Goal: Complete application form

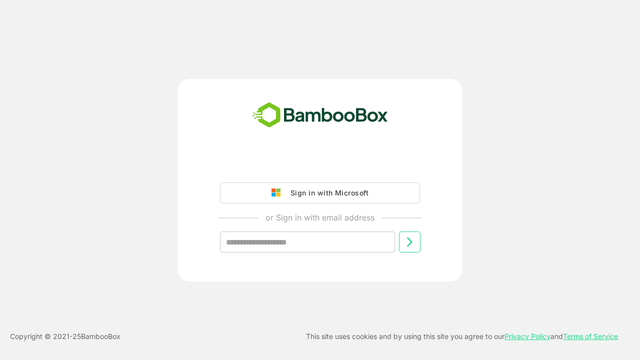
type input "**********"
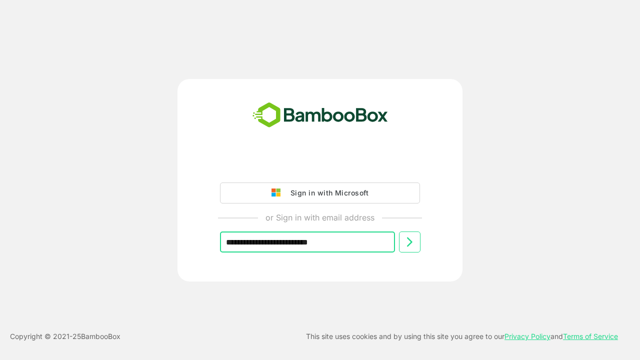
click at [409, 242] on icon at bounding box center [409, 242] width 12 height 12
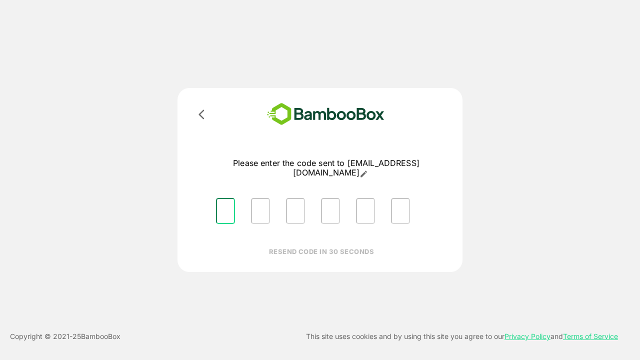
type input "*"
